Goal: Task Accomplishment & Management: Manage account settings

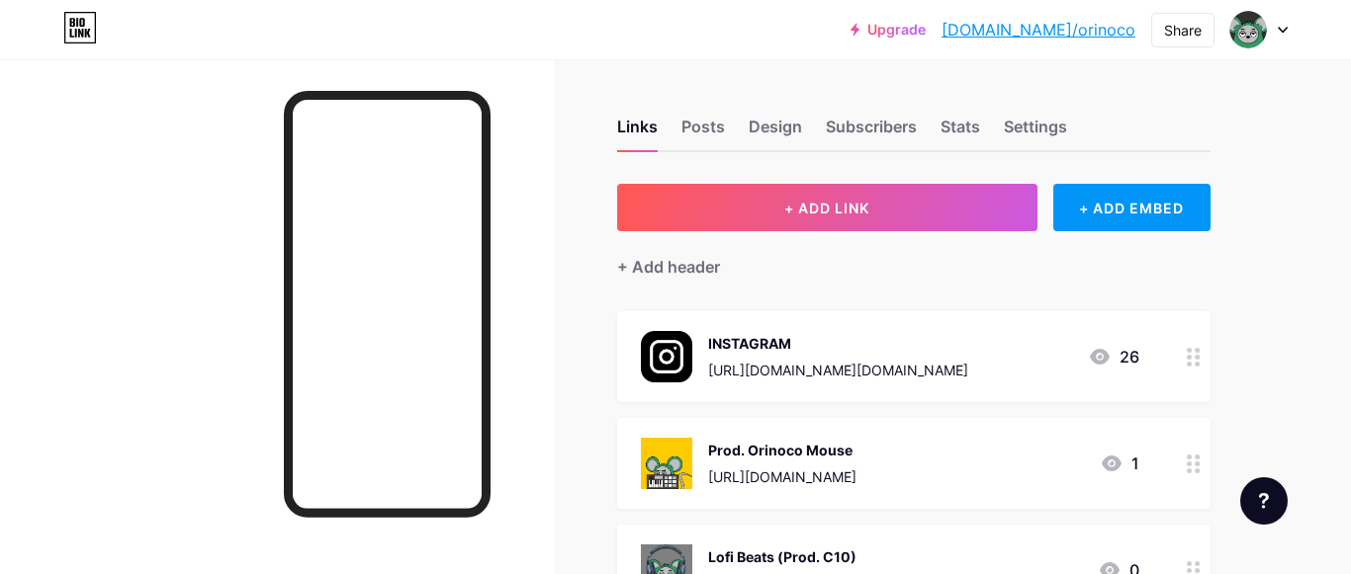
scroll to position [202, 0]
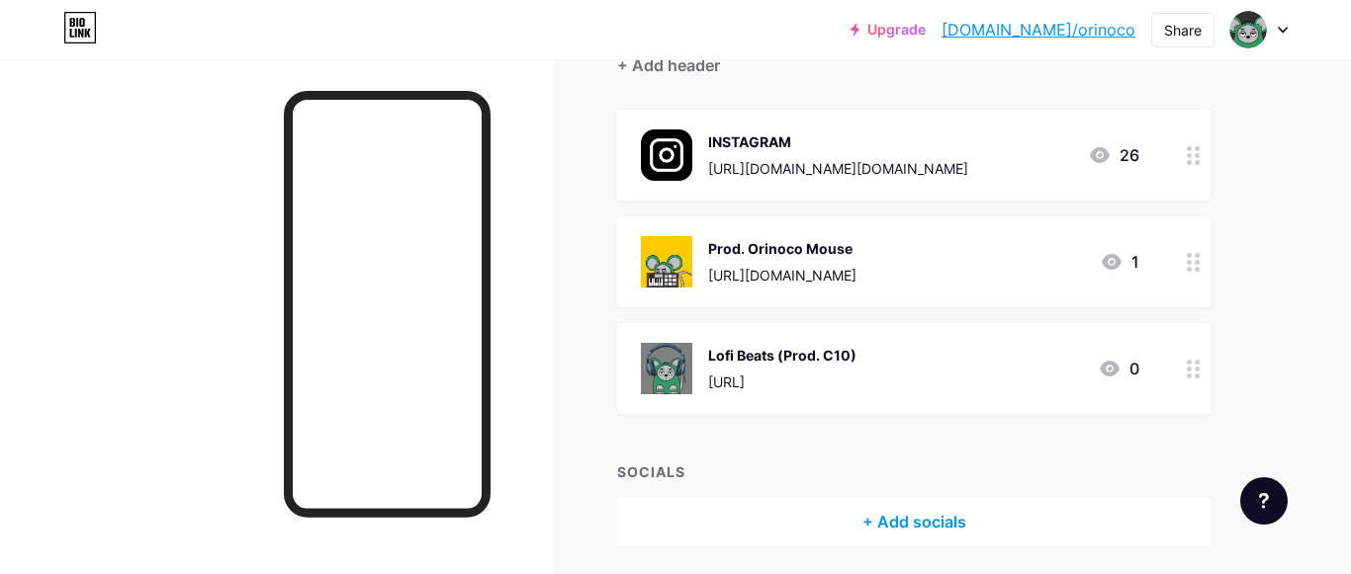
click at [1188, 260] on circle at bounding box center [1188, 262] width 5 height 5
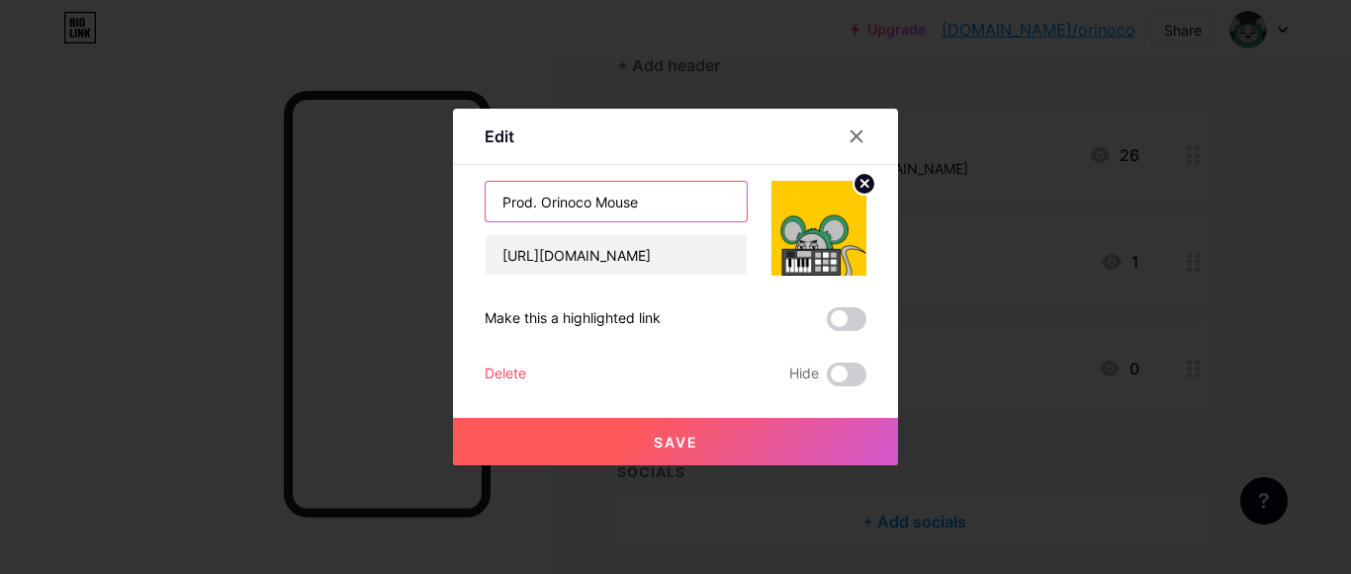
click at [593, 211] on input "Prod. Orinoco Mouse" at bounding box center [615, 202] width 261 height 40
paste input "(Prod. Orinoco Mouse)"
type input "(Prod. Orinoco Mouse)"
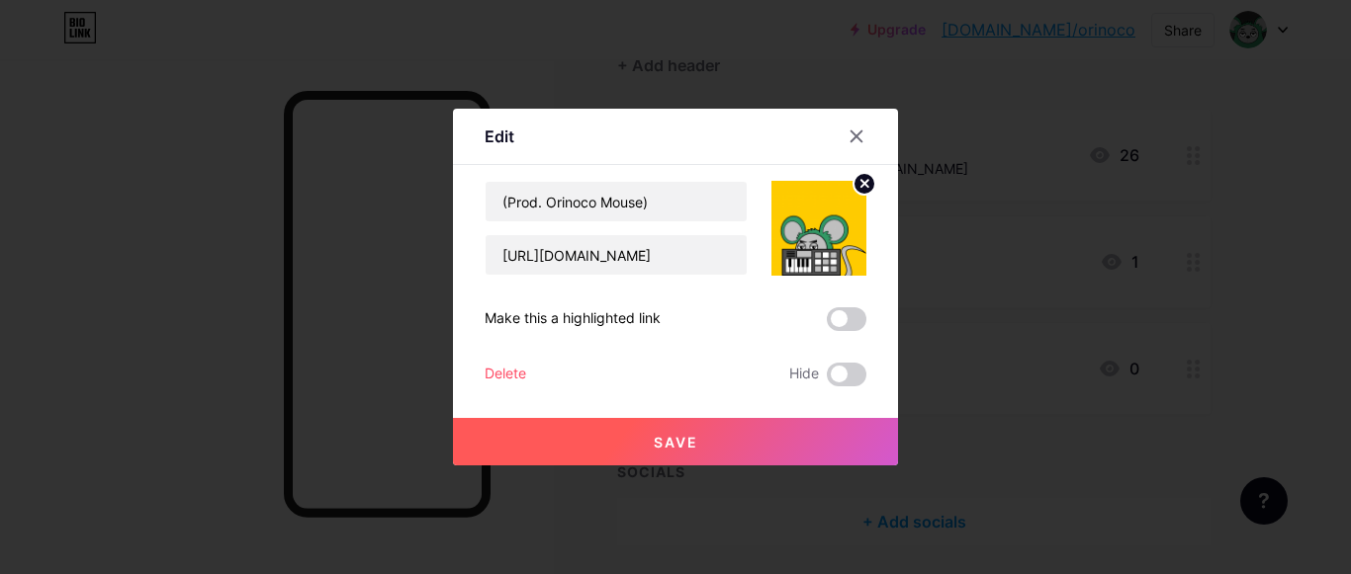
click at [644, 437] on button "Save" at bounding box center [675, 441] width 445 height 47
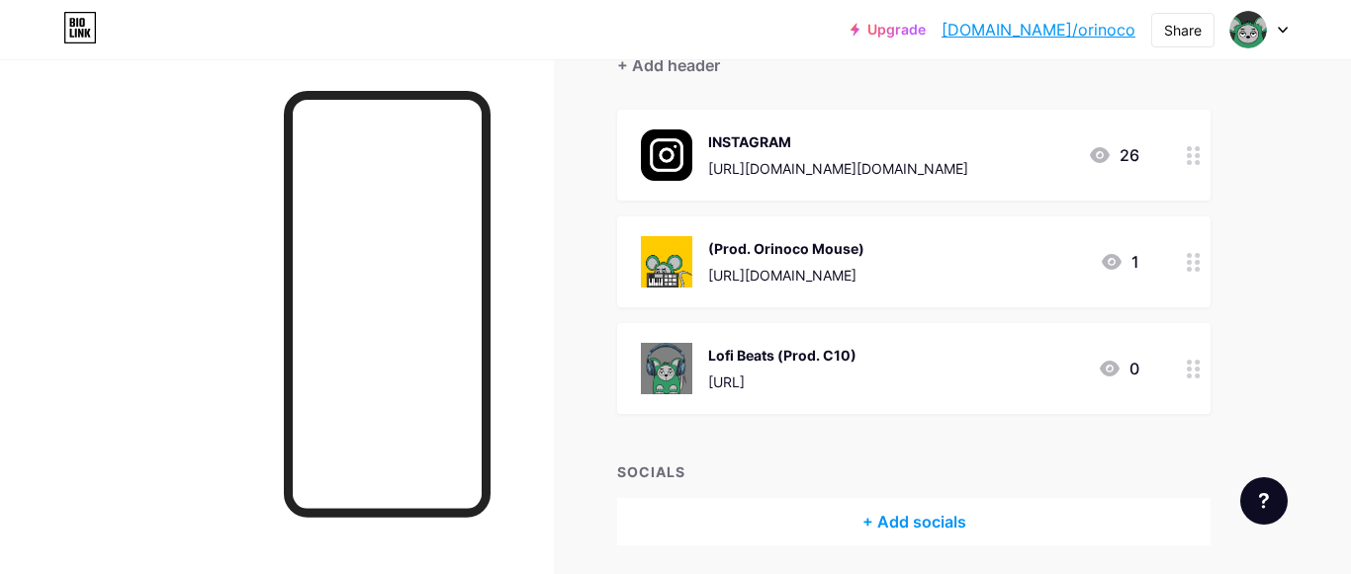
click at [1055, 25] on link "[DOMAIN_NAME]/orinoco" at bounding box center [1038, 30] width 194 height 24
click at [1192, 265] on icon at bounding box center [1193, 262] width 14 height 19
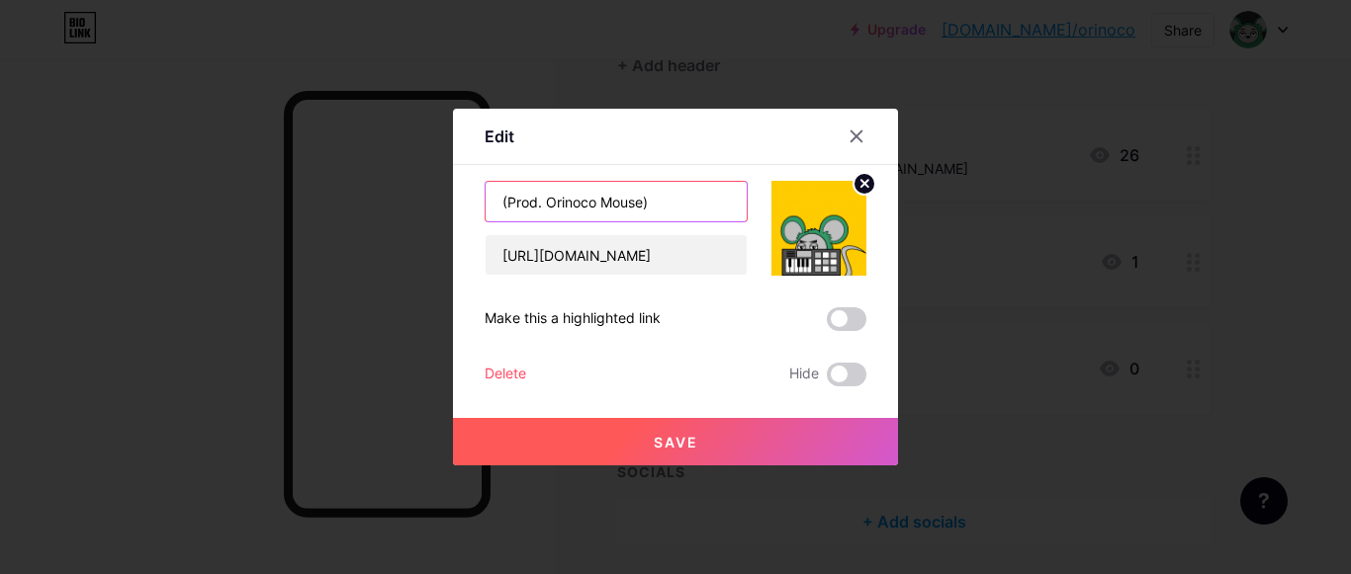
drag, startPoint x: 506, startPoint y: 208, endPoint x: 481, endPoint y: 208, distance: 24.7
click at [485, 208] on input "(Prod. Orinoco Mouse)" at bounding box center [615, 202] width 261 height 40
click at [661, 204] on input "Prod. Orinoco Mouse)" at bounding box center [615, 202] width 261 height 40
click at [531, 205] on input "Prod. Orinoco Mouse" at bounding box center [615, 202] width 261 height 40
click at [613, 198] on input "Beats (Prod. Orinoco Mouse)" at bounding box center [615, 202] width 261 height 40
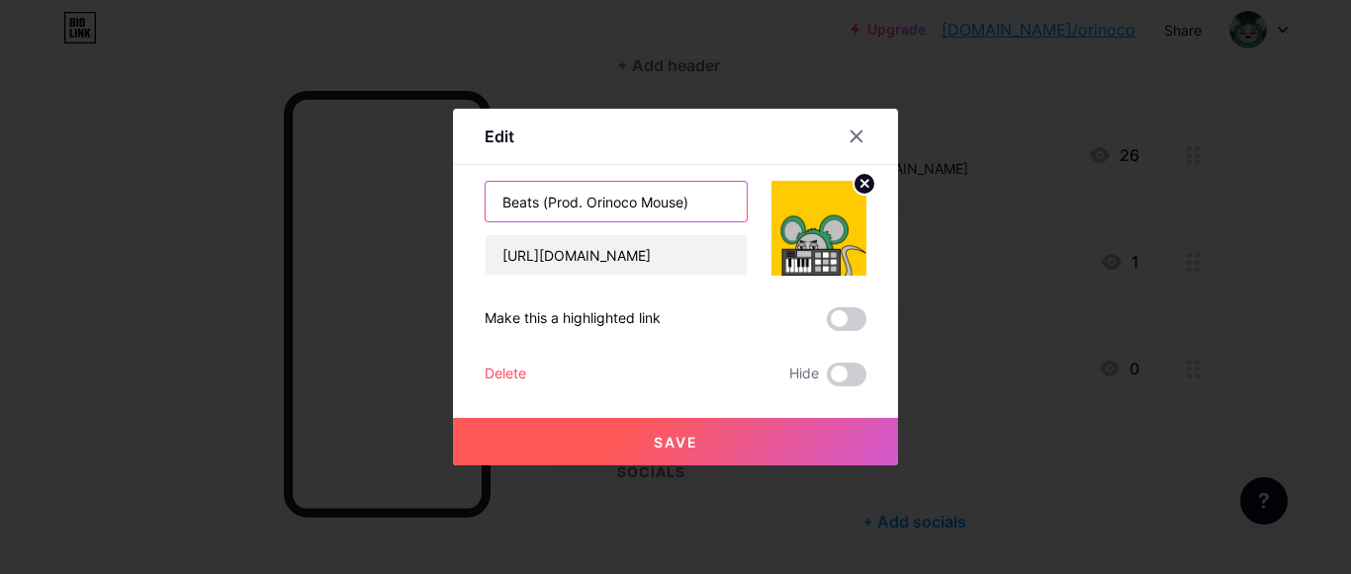
click at [613, 198] on input "Beats (Prod. Orinoco Mouse)" at bounding box center [615, 202] width 261 height 40
type input "Beats (Prod. Orinoco Mouse)"
click at [685, 436] on span "Save" at bounding box center [676, 442] width 44 height 17
